Goal: Transaction & Acquisition: Subscribe to service/newsletter

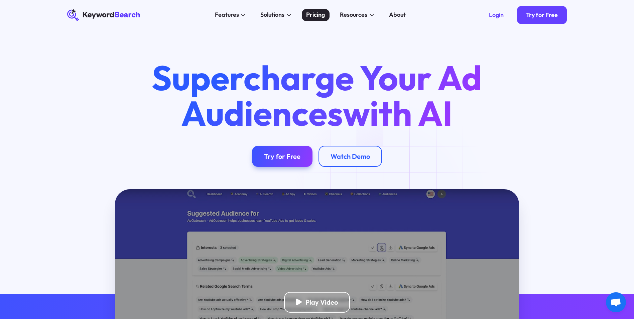
click at [318, 11] on div "Pricing" at bounding box center [315, 14] width 19 height 9
